Goal: Information Seeking & Learning: Learn about a topic

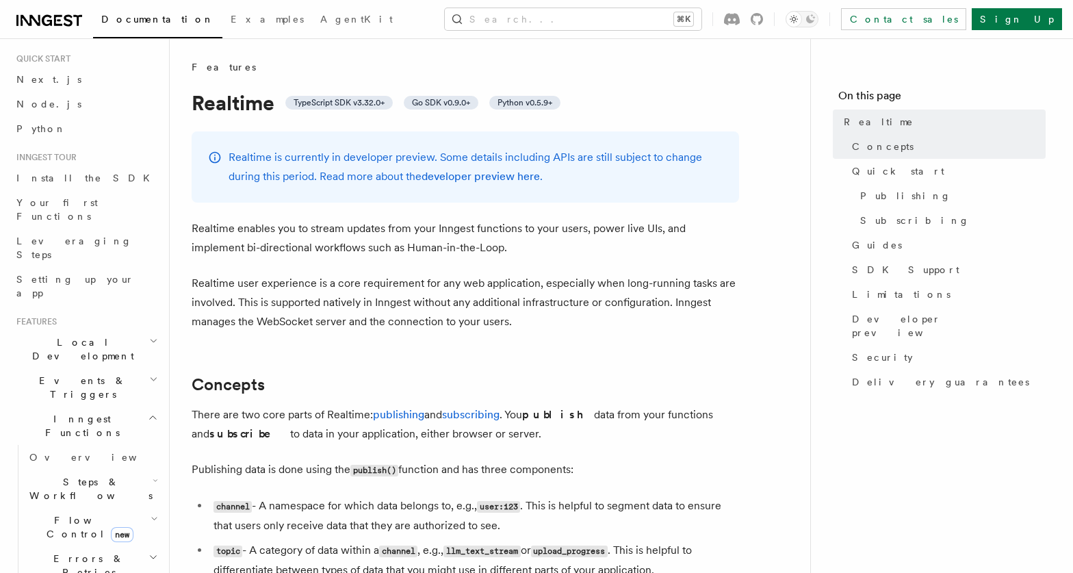
scroll to position [32, 0]
click at [36, 235] on span "Leveraging Steps" at bounding box center [74, 247] width 116 height 25
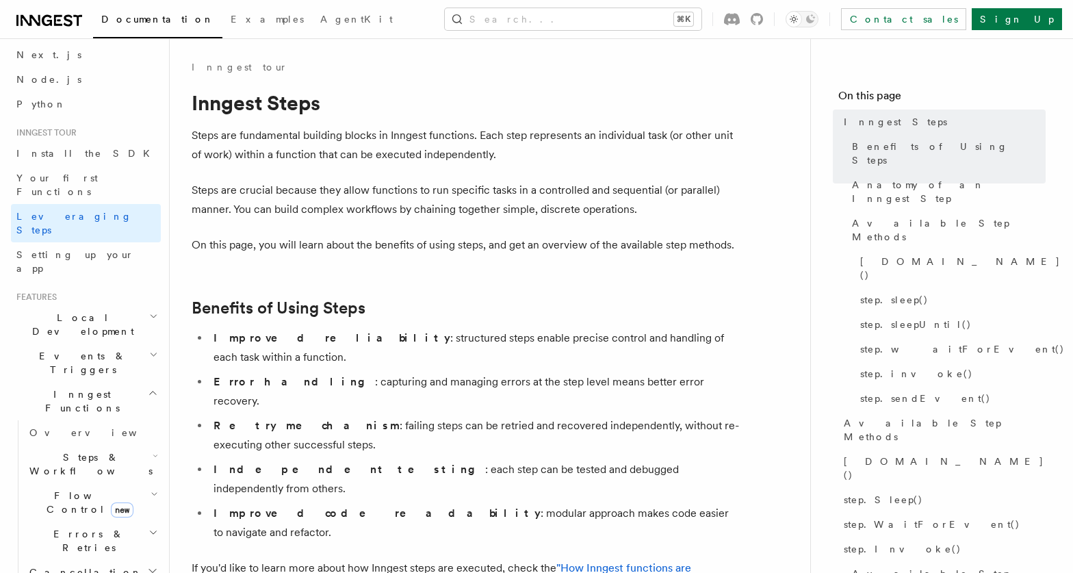
scroll to position [66, 0]
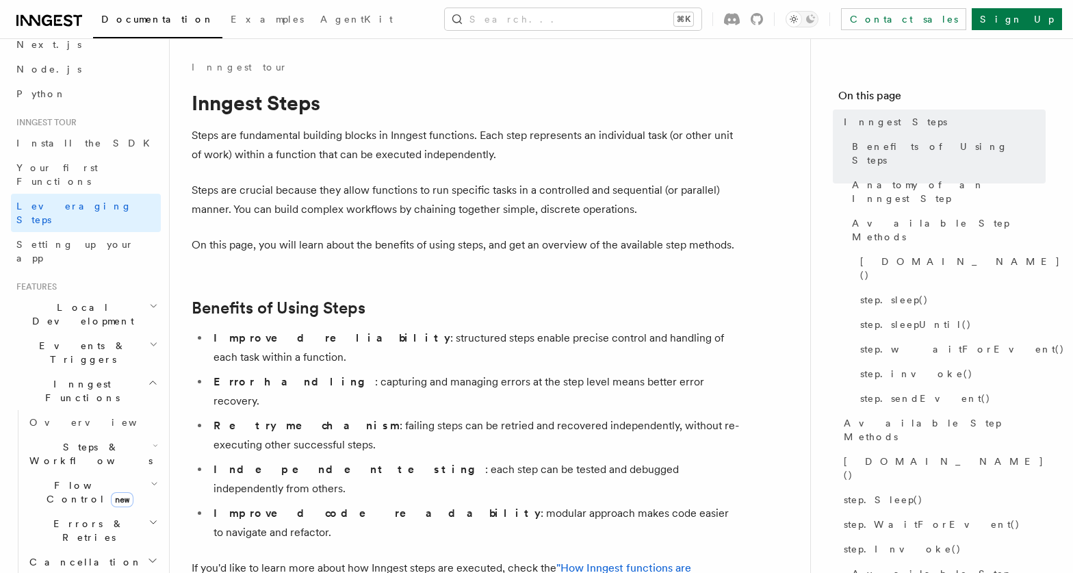
click at [61, 339] on span "Events & Triggers" at bounding box center [80, 352] width 138 height 27
click at [51, 417] on span "Overview" at bounding box center [99, 422] width 141 height 11
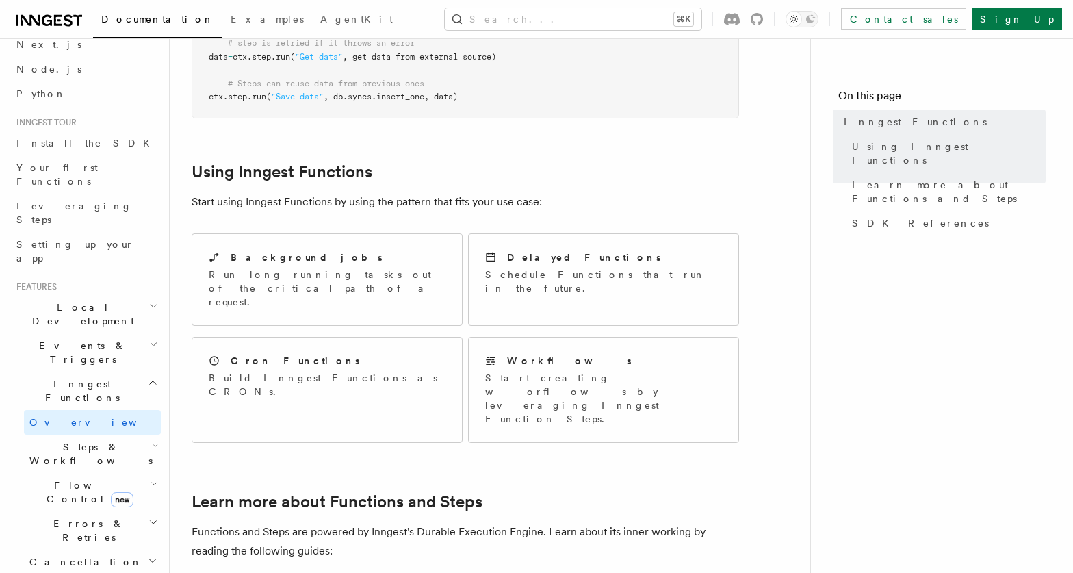
scroll to position [574, 0]
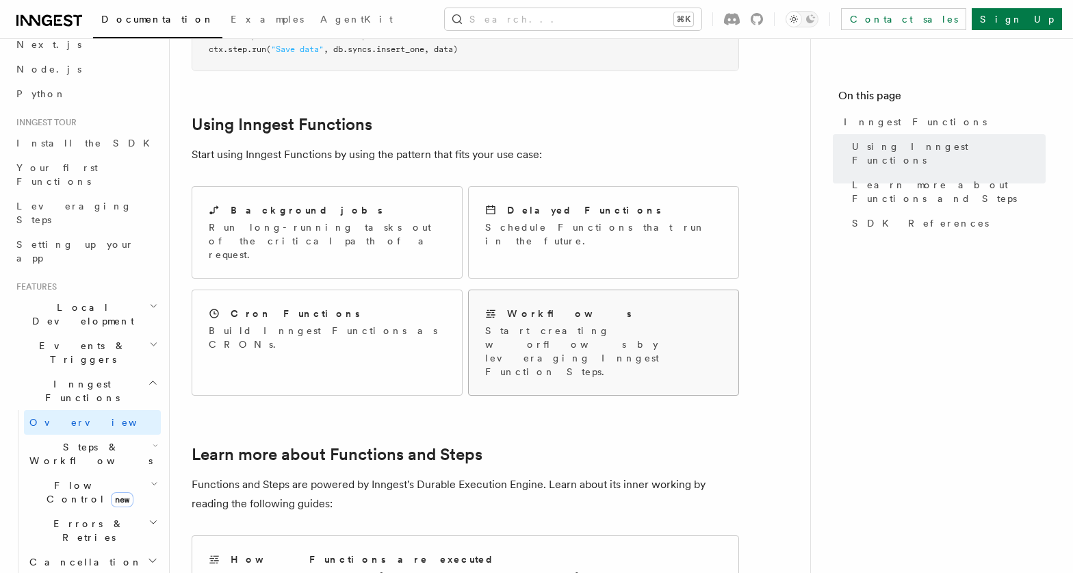
click at [528, 324] on p "Start creating worflows by leveraging Inngest Function Steps." at bounding box center [603, 351] width 237 height 55
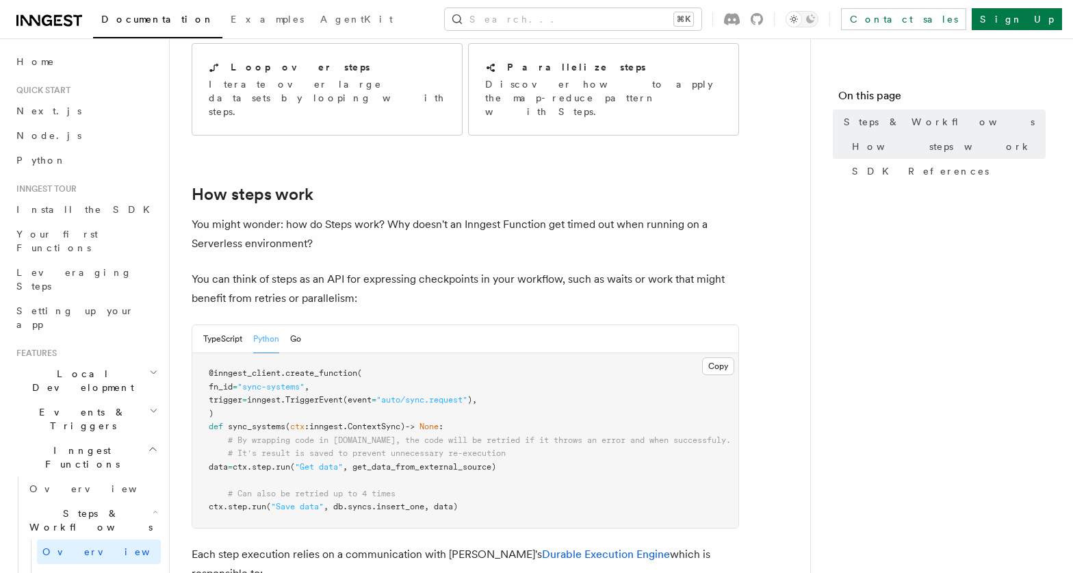
scroll to position [526, 0]
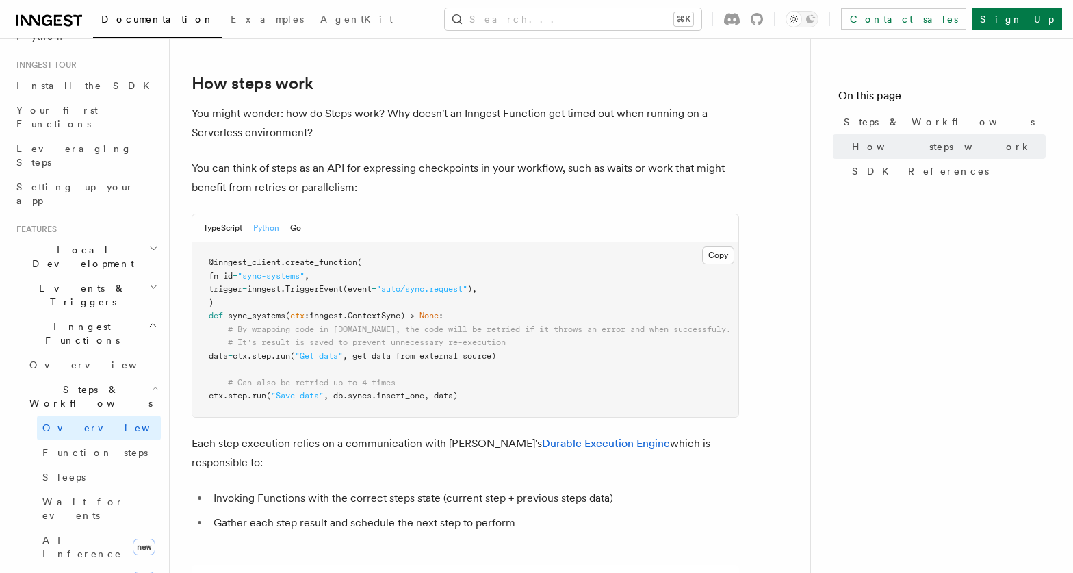
click at [124, 377] on h2 "Steps & Workflows" at bounding box center [92, 396] width 137 height 38
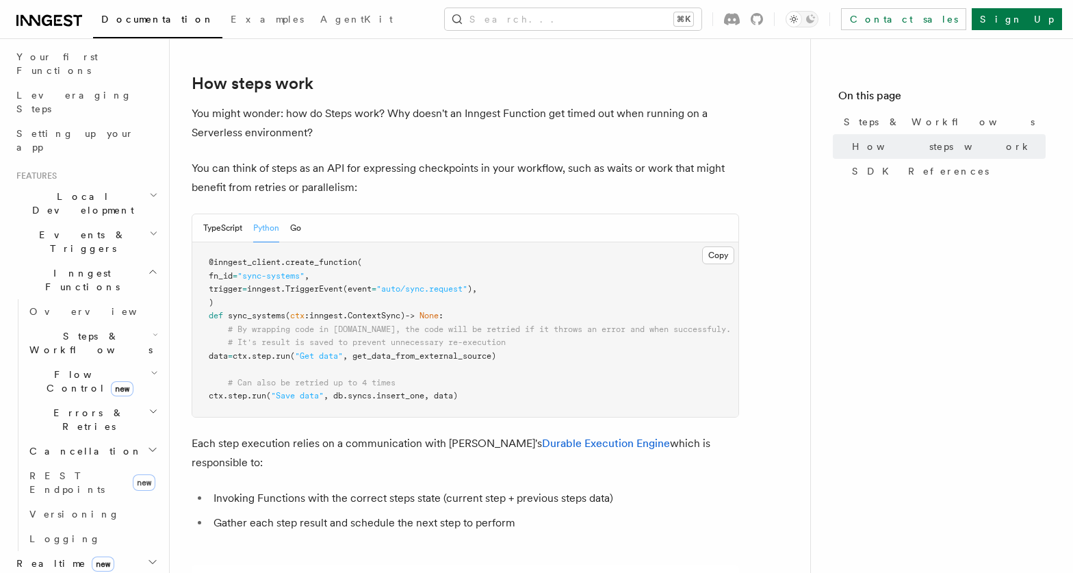
scroll to position [183, 0]
click at [69, 361] on span "Flow Control new" at bounding box center [87, 374] width 127 height 27
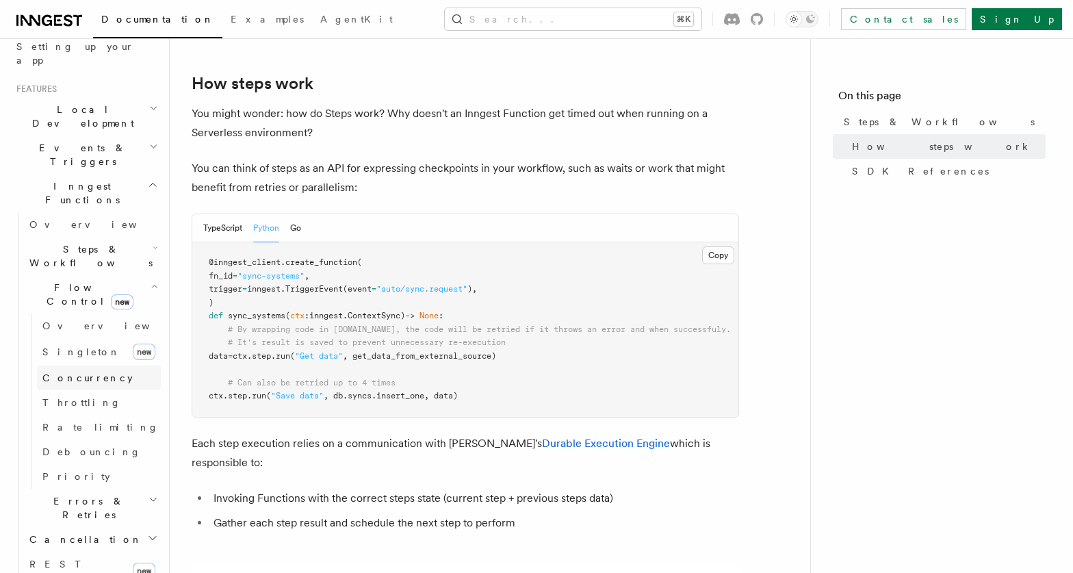
scroll to position [276, 0]
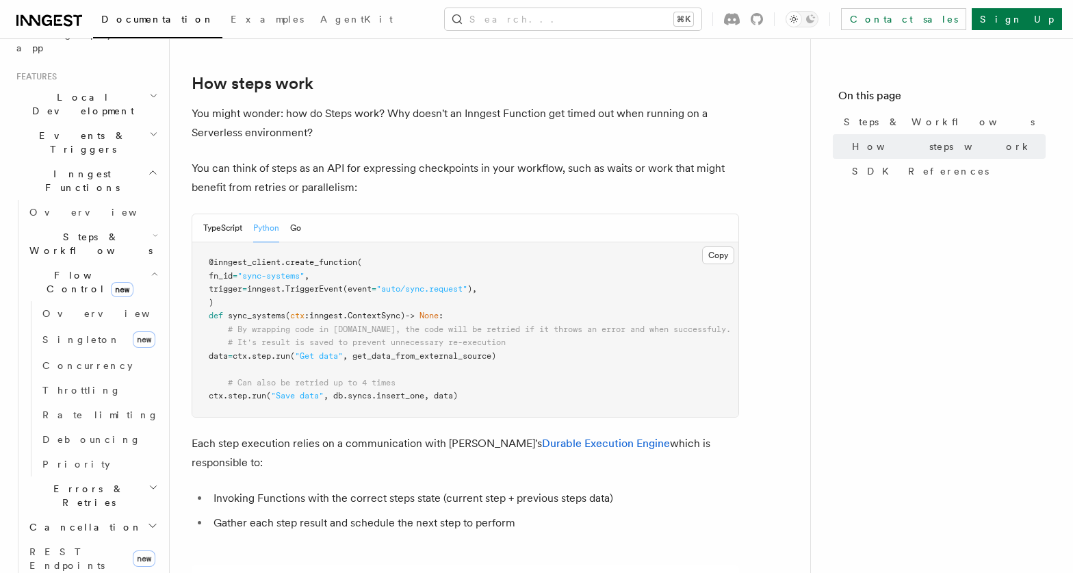
click at [93, 482] on span "Errors & Retries" at bounding box center [86, 495] width 125 height 27
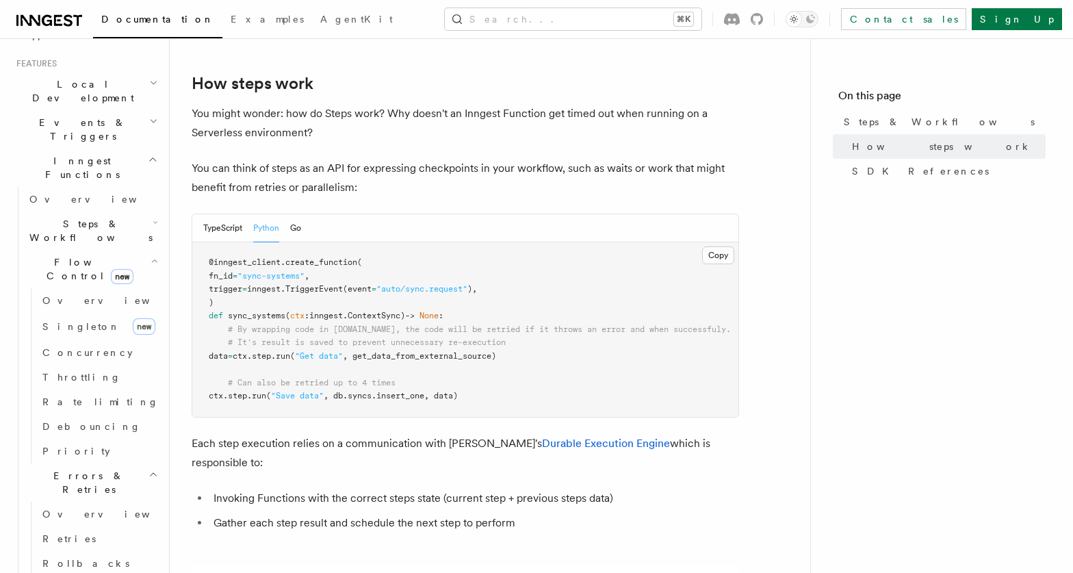
scroll to position [274, 0]
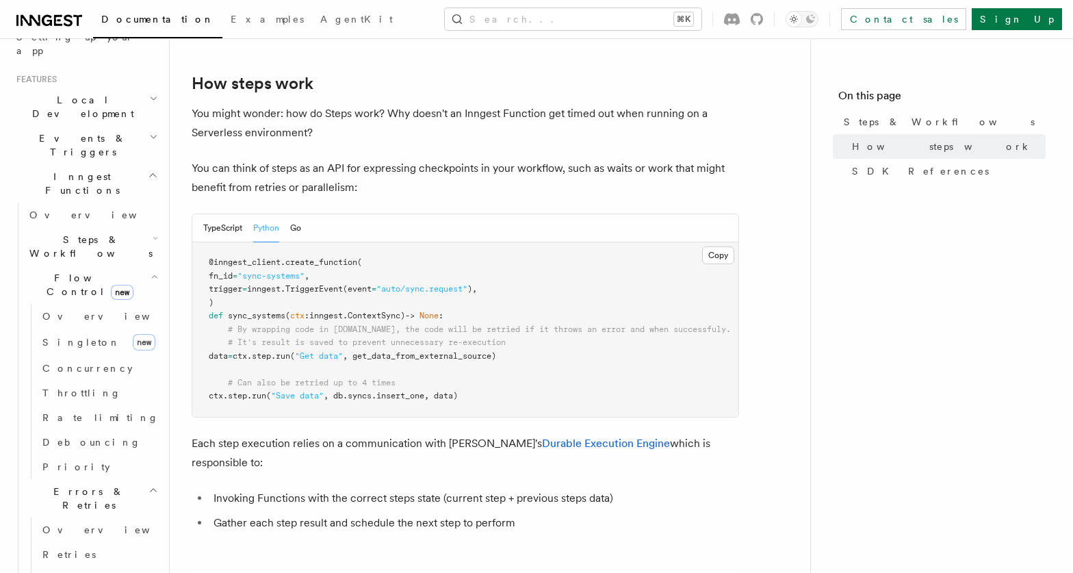
click at [77, 233] on span "Steps & Workflows" at bounding box center [88, 246] width 129 height 27
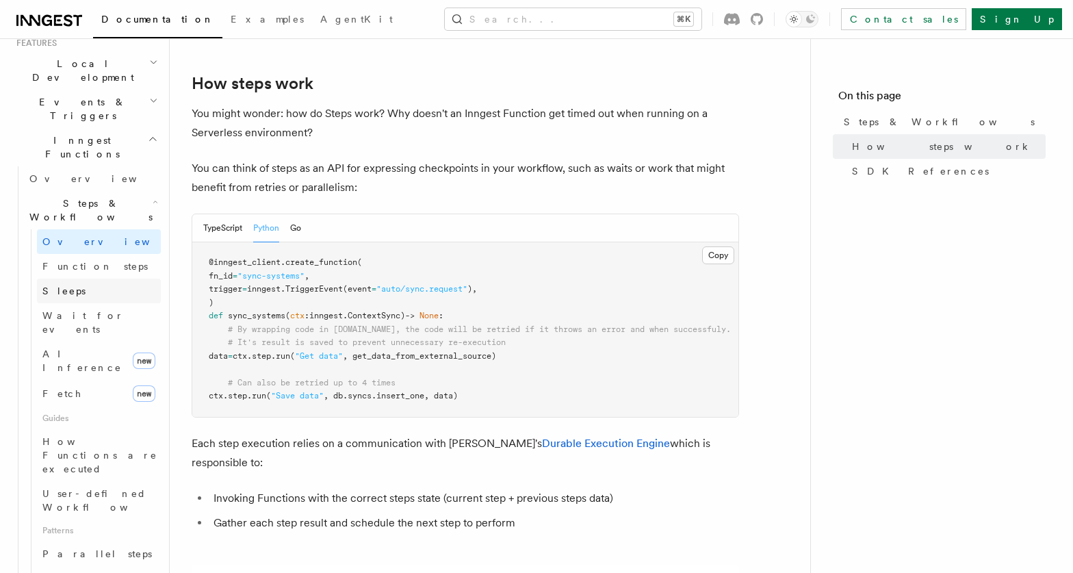
scroll to position [315, 0]
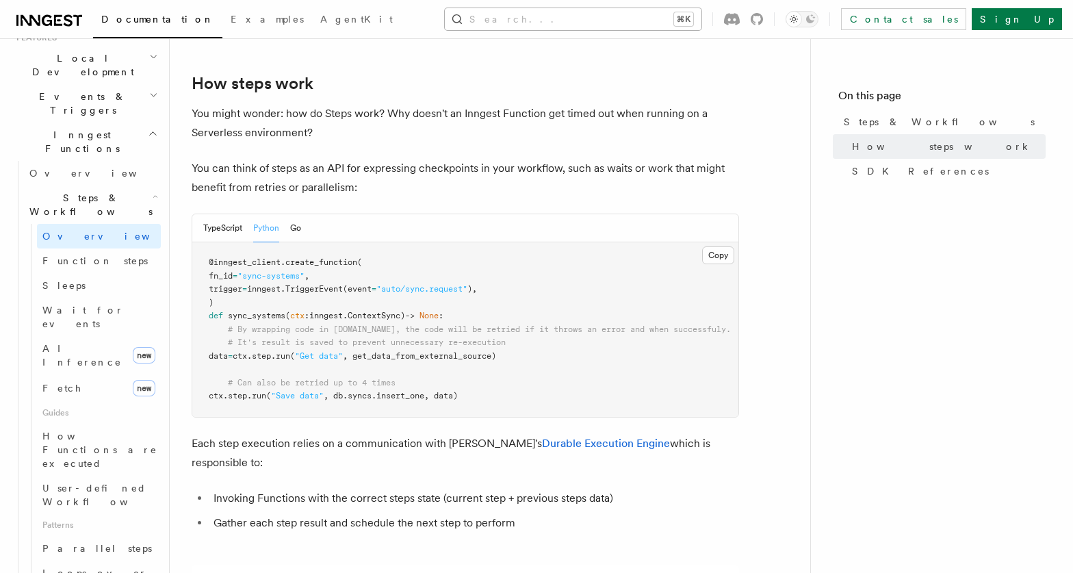
click at [565, 18] on button "Search... ⌘K" at bounding box center [573, 19] width 257 height 22
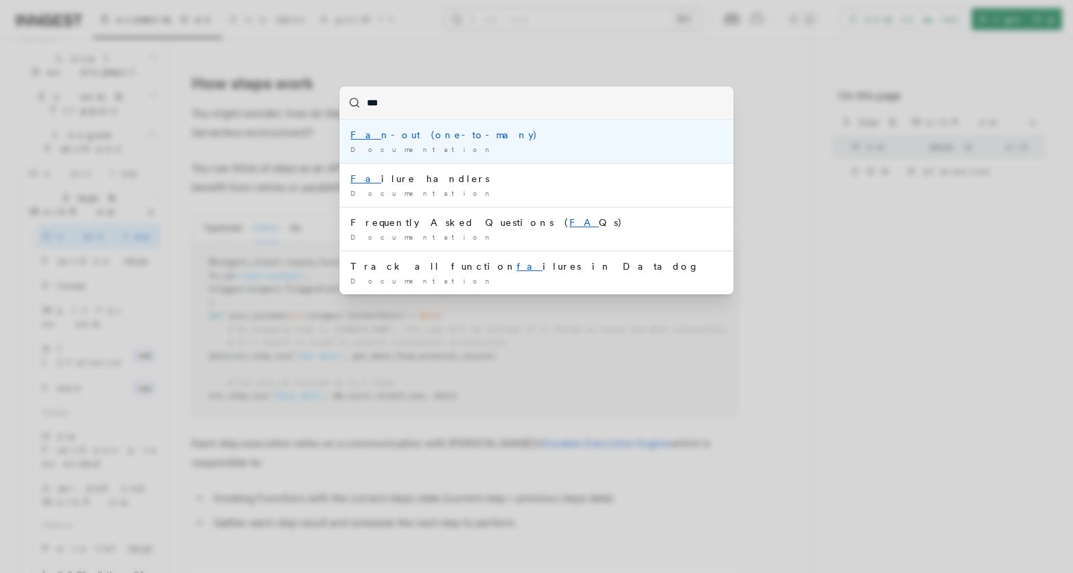
type input "***"
click at [479, 126] on li "Fan -out (one-to-many) Documentation /" at bounding box center [536, 141] width 394 height 43
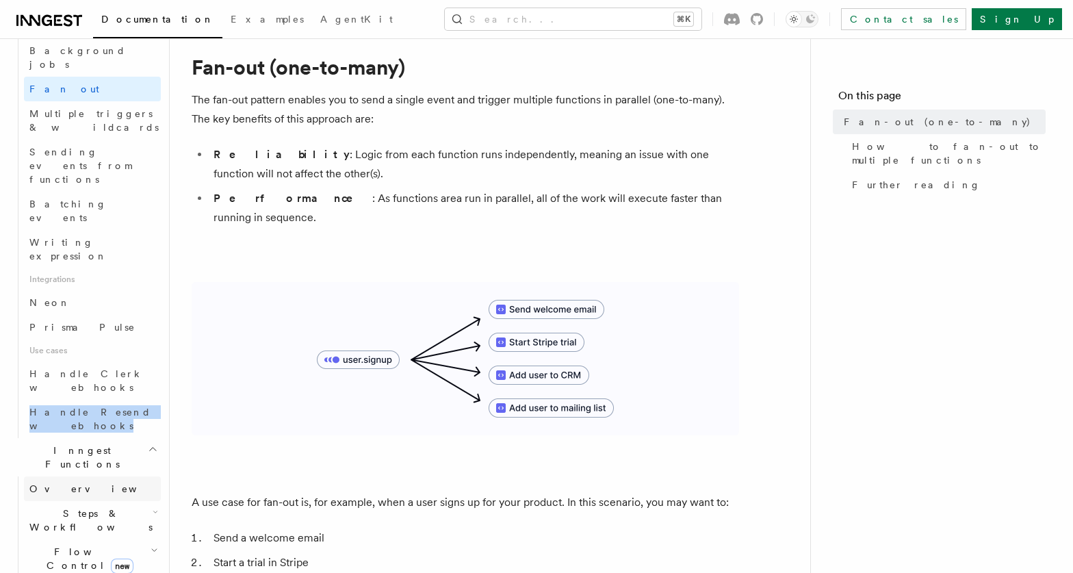
scroll to position [675, 0]
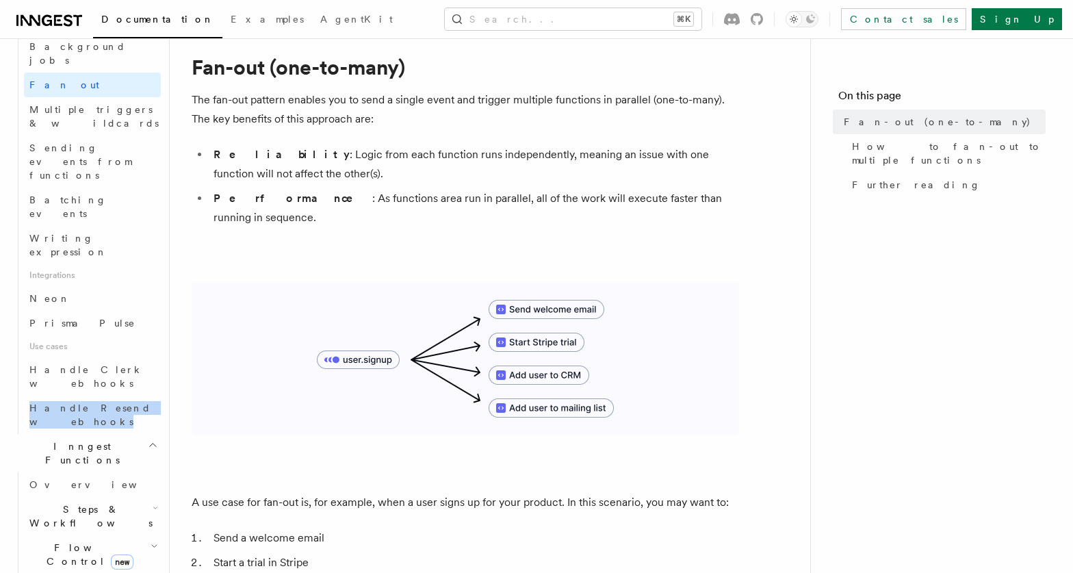
click at [68, 502] on span "Steps & Workflows" at bounding box center [88, 515] width 129 height 27
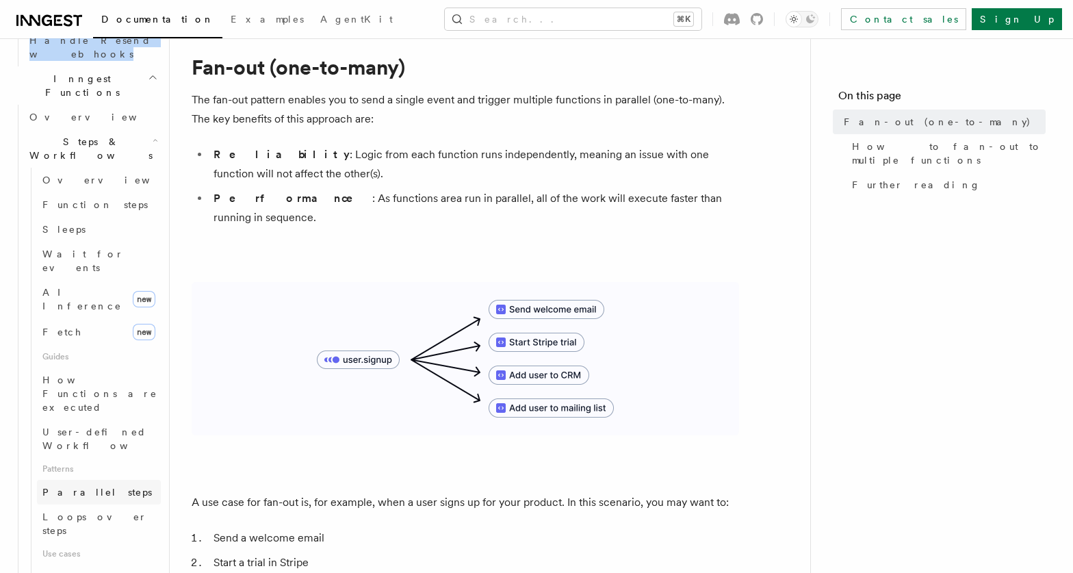
scroll to position [1043, 0]
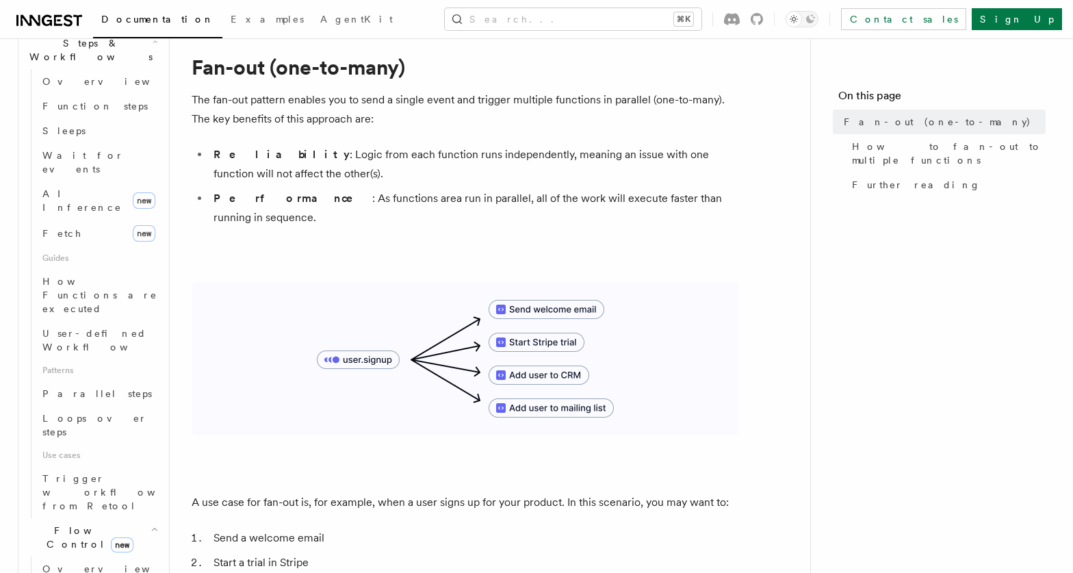
scroll to position [1142, 0]
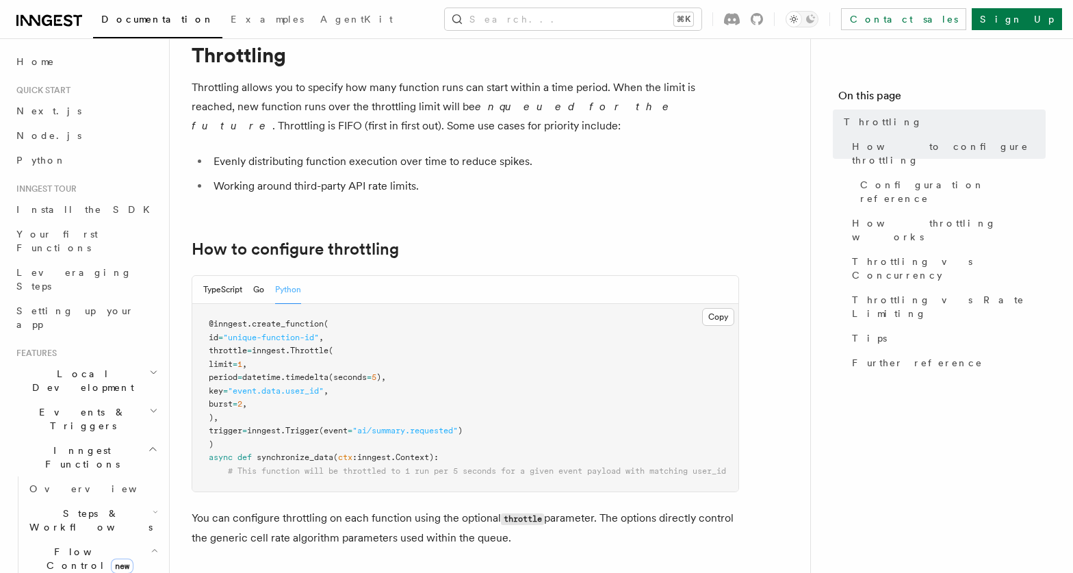
scroll to position [53, 0]
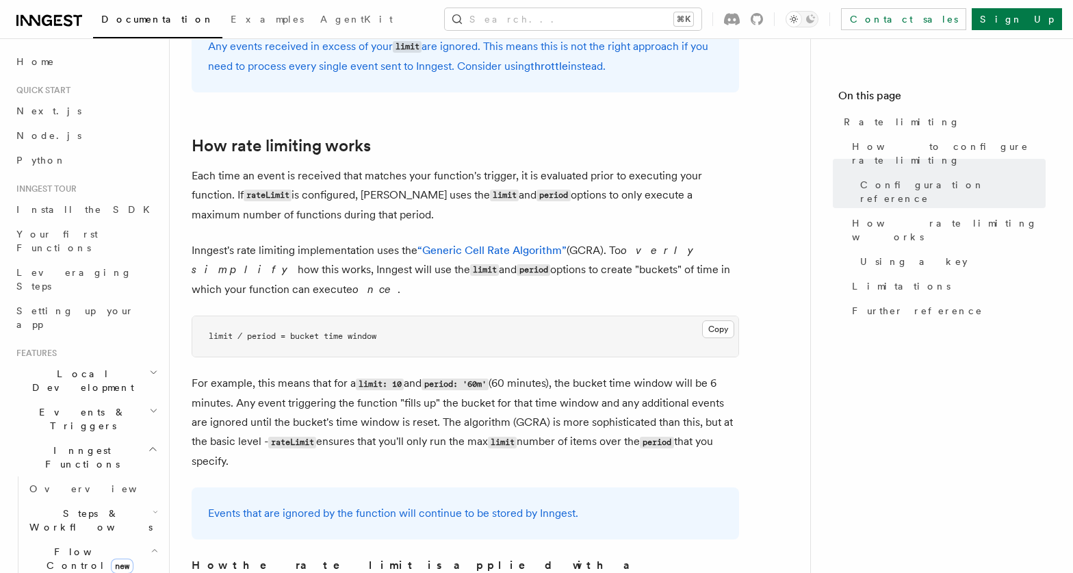
scroll to position [734, 0]
